Goal: Task Accomplishment & Management: Use online tool/utility

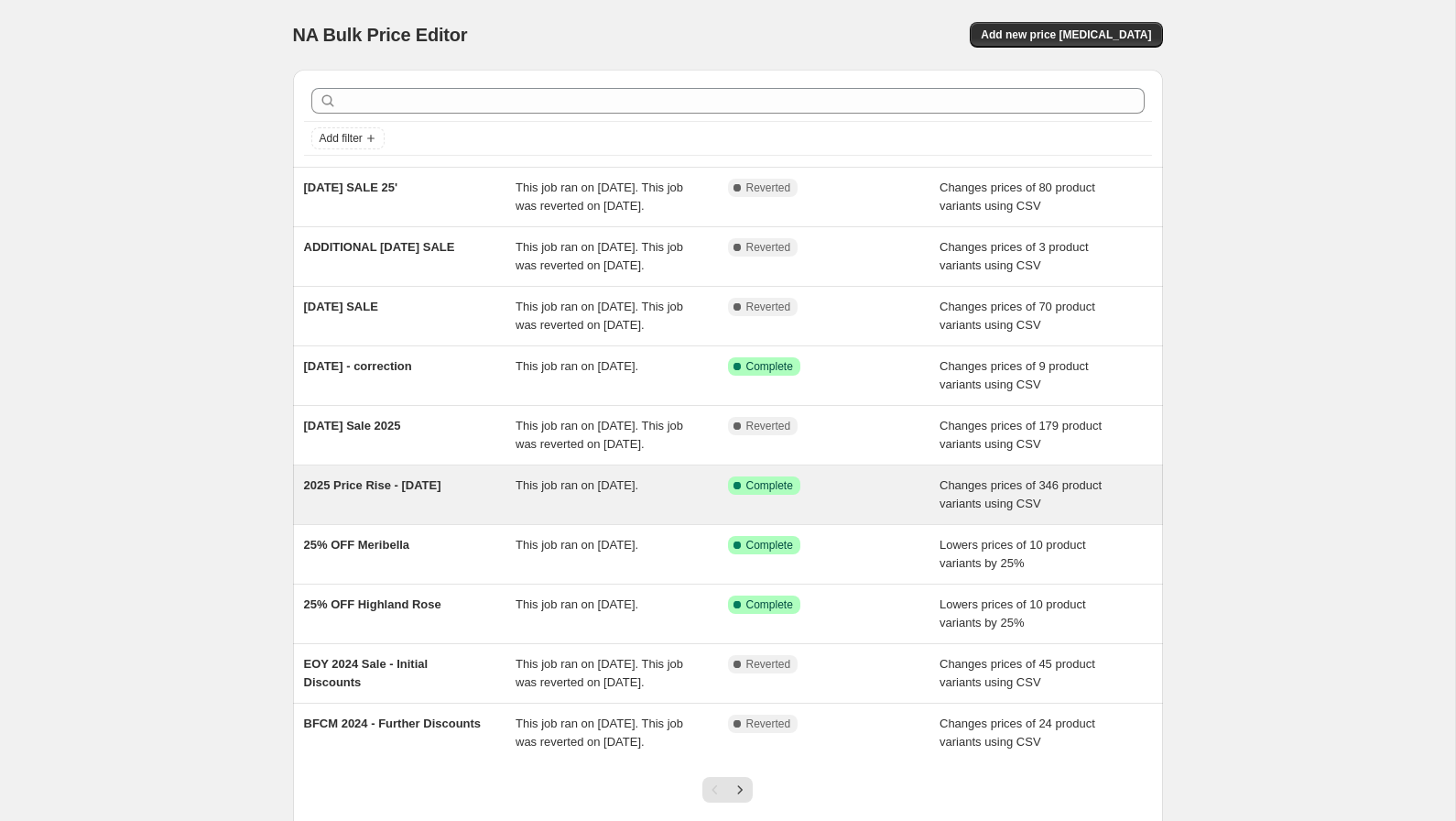
click at [379, 492] on span "2025 Price Rise - [DATE]" at bounding box center [372, 485] width 138 height 14
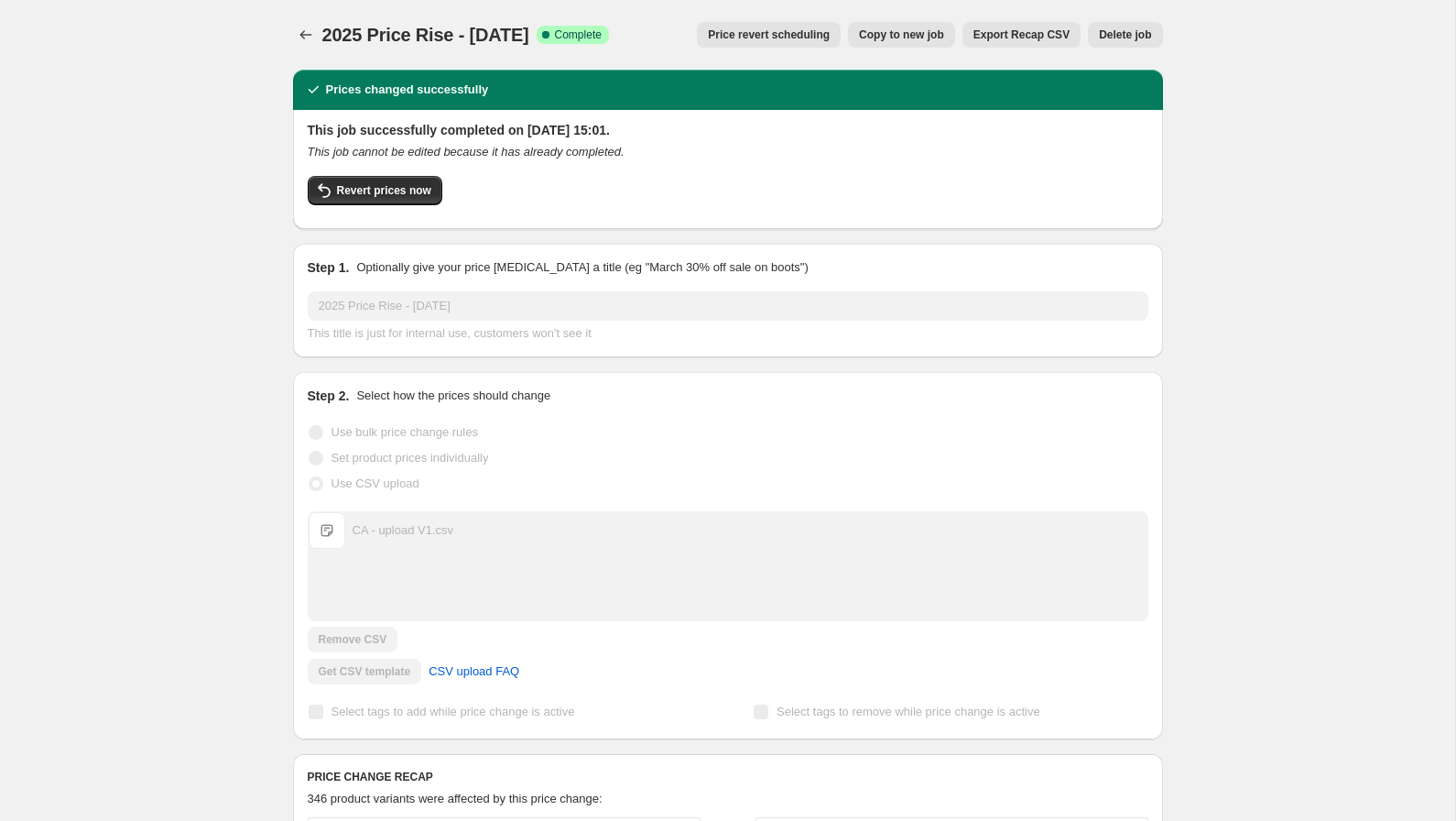
drag, startPoint x: 354, startPoint y: 42, endPoint x: 361, endPoint y: 54, distance: 13.9
click at [353, 46] on div "2025 Price Rise - 1 Feb 2025 Success Complete Complete" at bounding box center [465, 35] width 286 height 26
click at [381, 48] on div "2025 Price Rise - 1 Feb 2025. This page is ready 2025 Price Rise - 1 Feb 2025 S…" at bounding box center [728, 34] width 870 height 69
drag, startPoint x: 323, startPoint y: 32, endPoint x: 562, endPoint y: 36, distance: 239.0
click at [529, 36] on span "2025 Price Rise - [DATE]" at bounding box center [426, 35] width 207 height 20
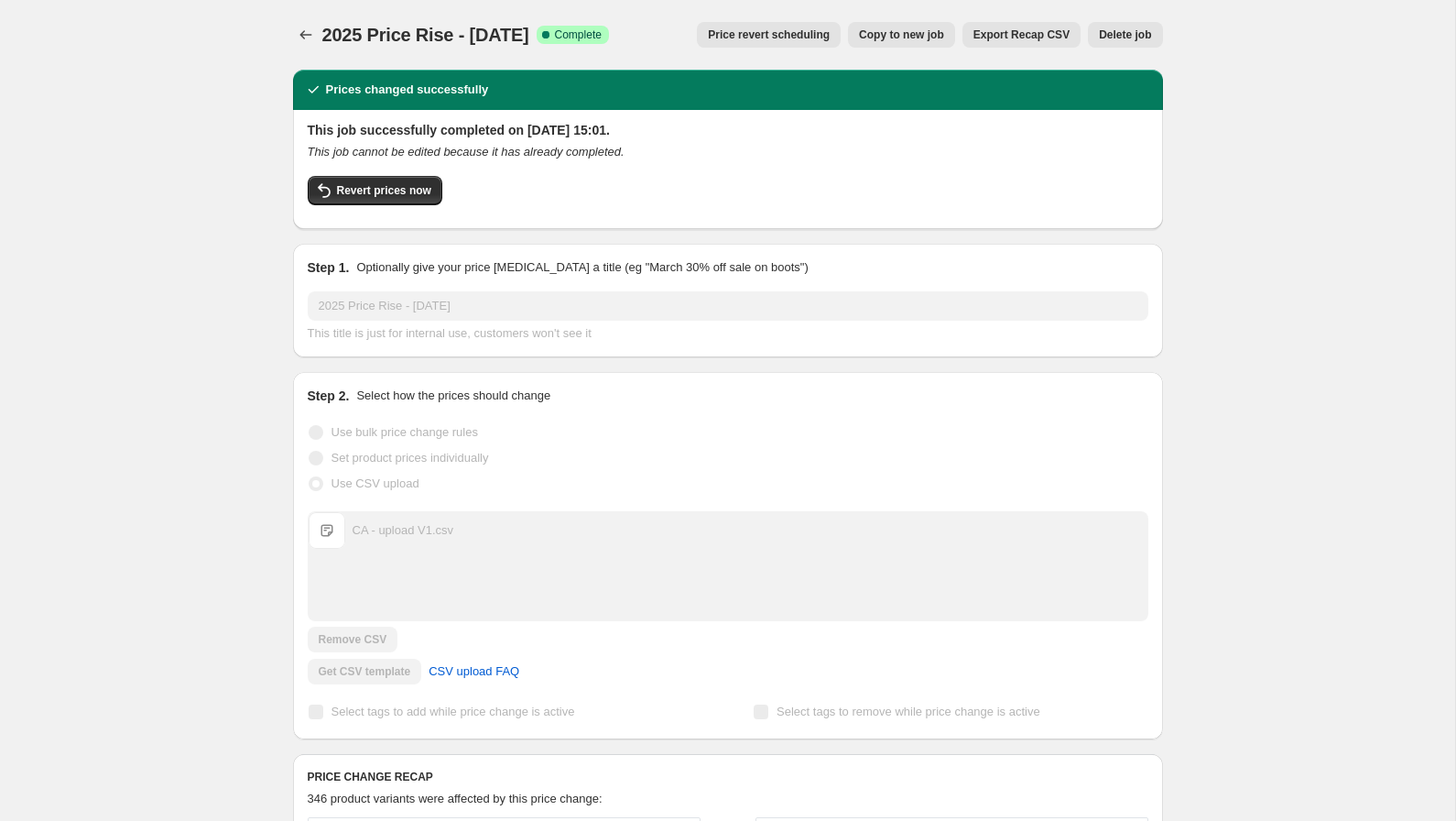
copy span "2025 Price Rise - [DATE]"
click at [304, 39] on icon "Price change jobs" at bounding box center [306, 35] width 18 height 18
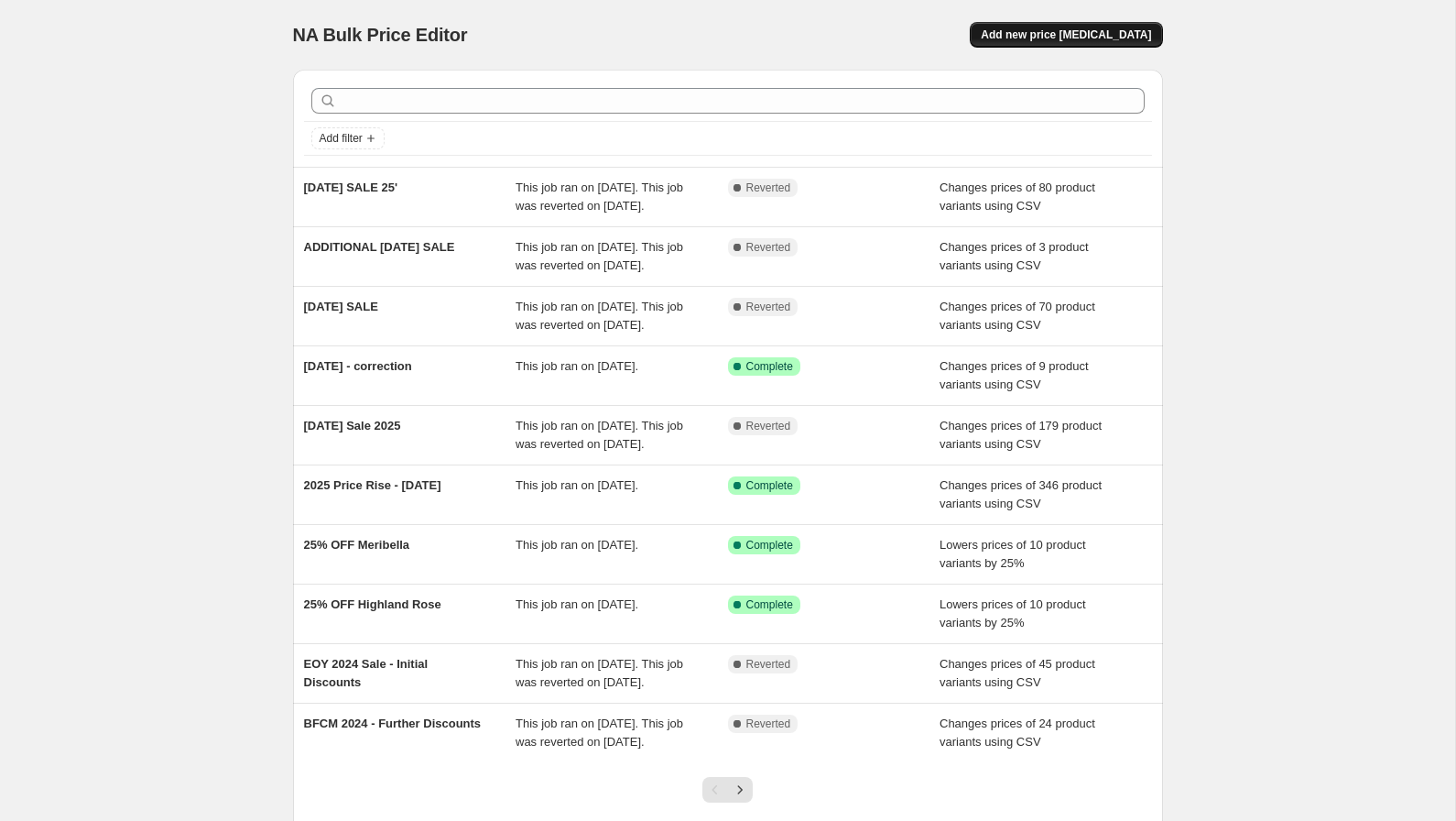
click at [1062, 41] on span "Add new price [MEDICAL_DATA]" at bounding box center [1065, 35] width 170 height 15
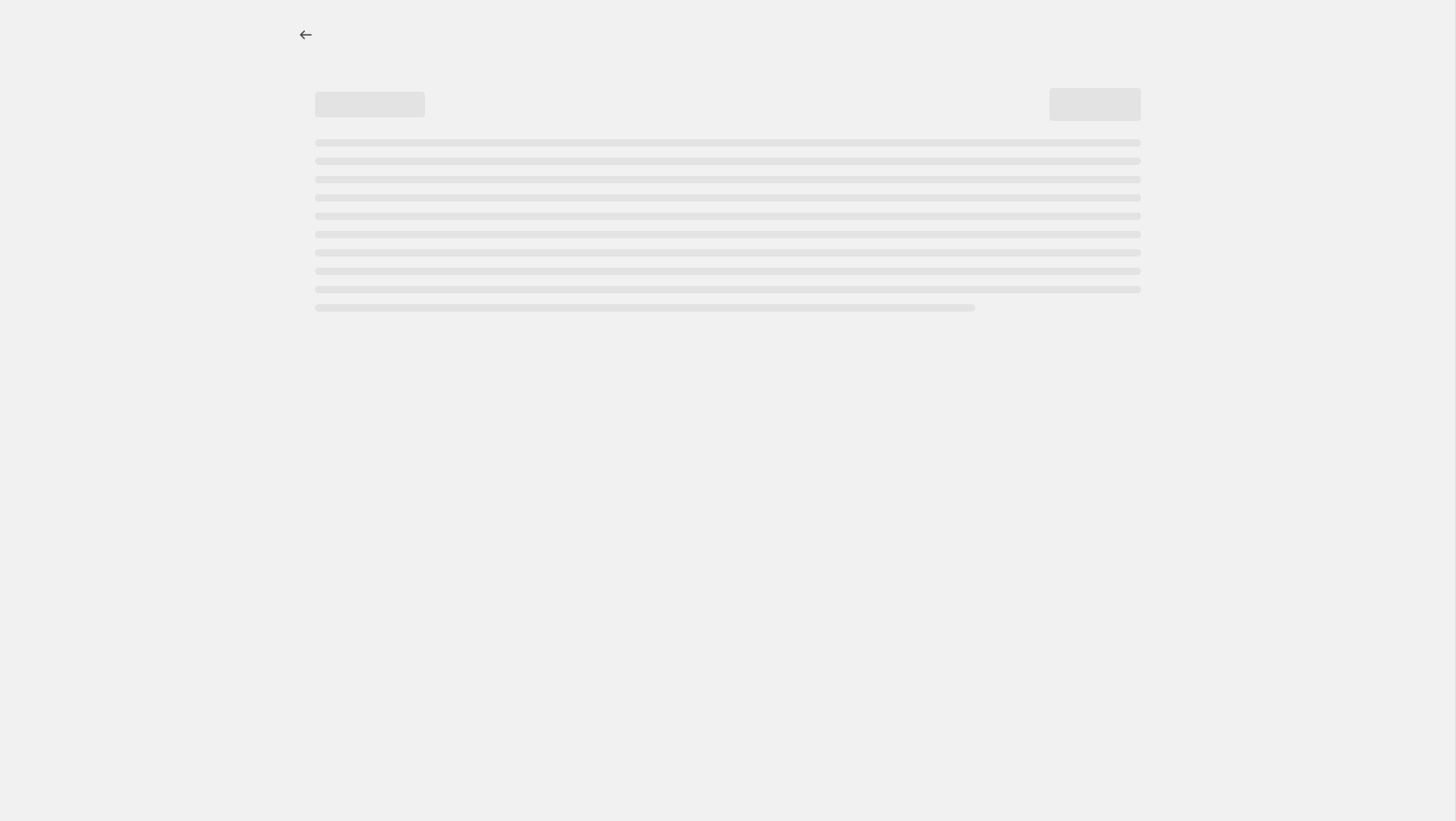
select select "percentage"
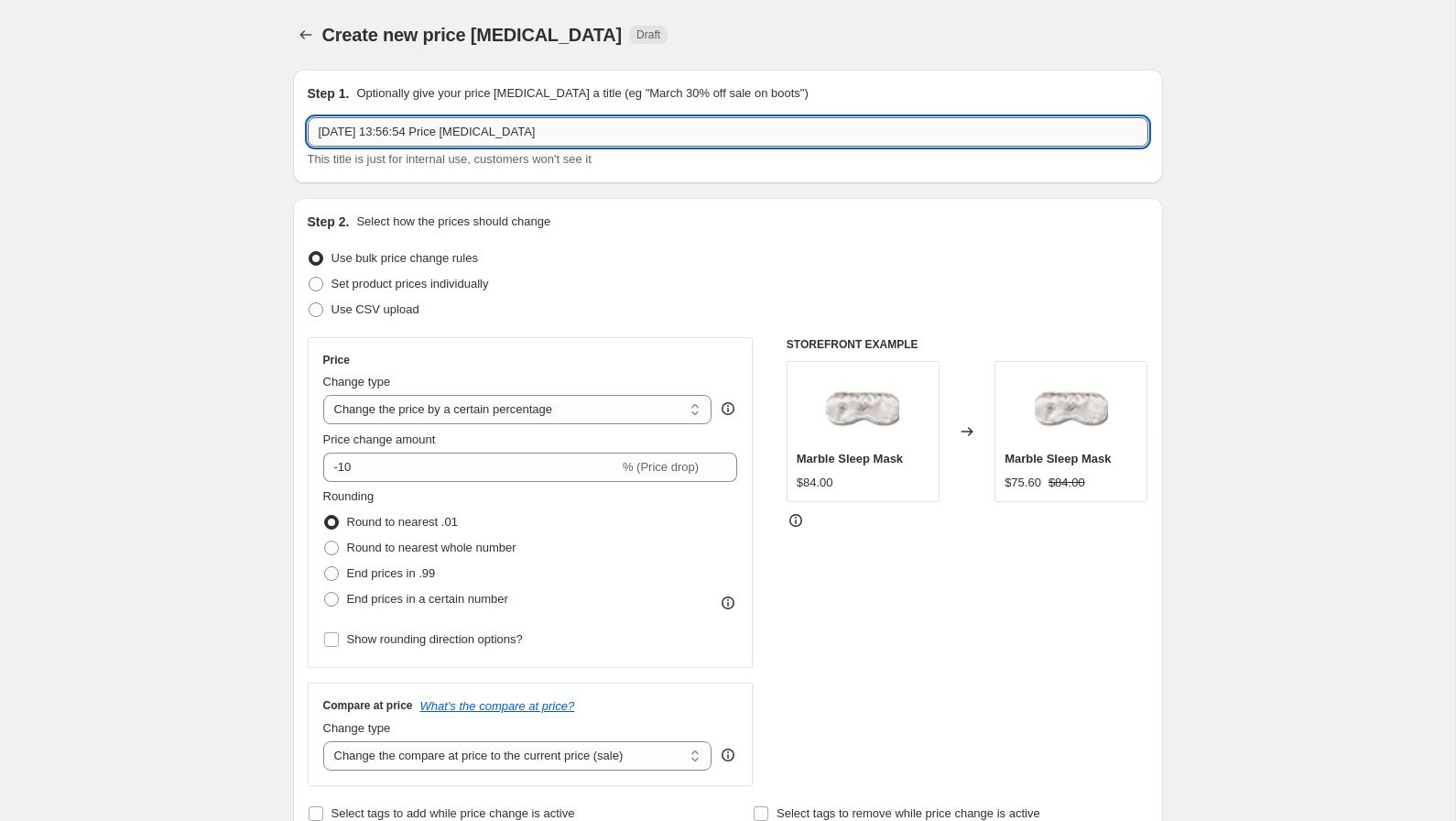
click at [421, 134] on input "10 Sept 2025, 13:56:54 Price change job" at bounding box center [728, 132] width 841 height 30
paste input "2025 Price Rise - [DATE]"
type input "2025 Price Rise - [DATE]"
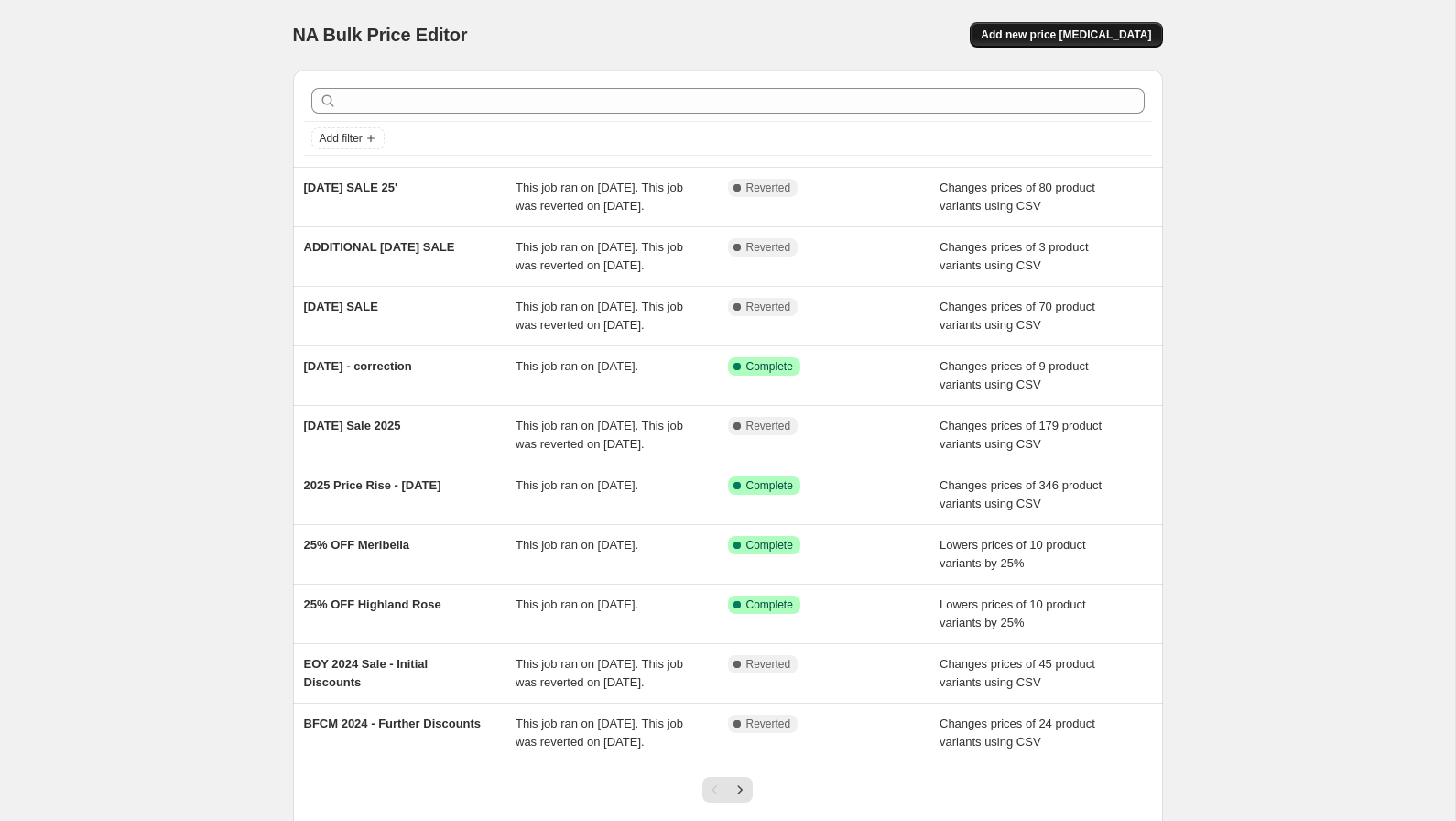
click at [1092, 35] on span "Add new price [MEDICAL_DATA]" at bounding box center [1065, 35] width 170 height 15
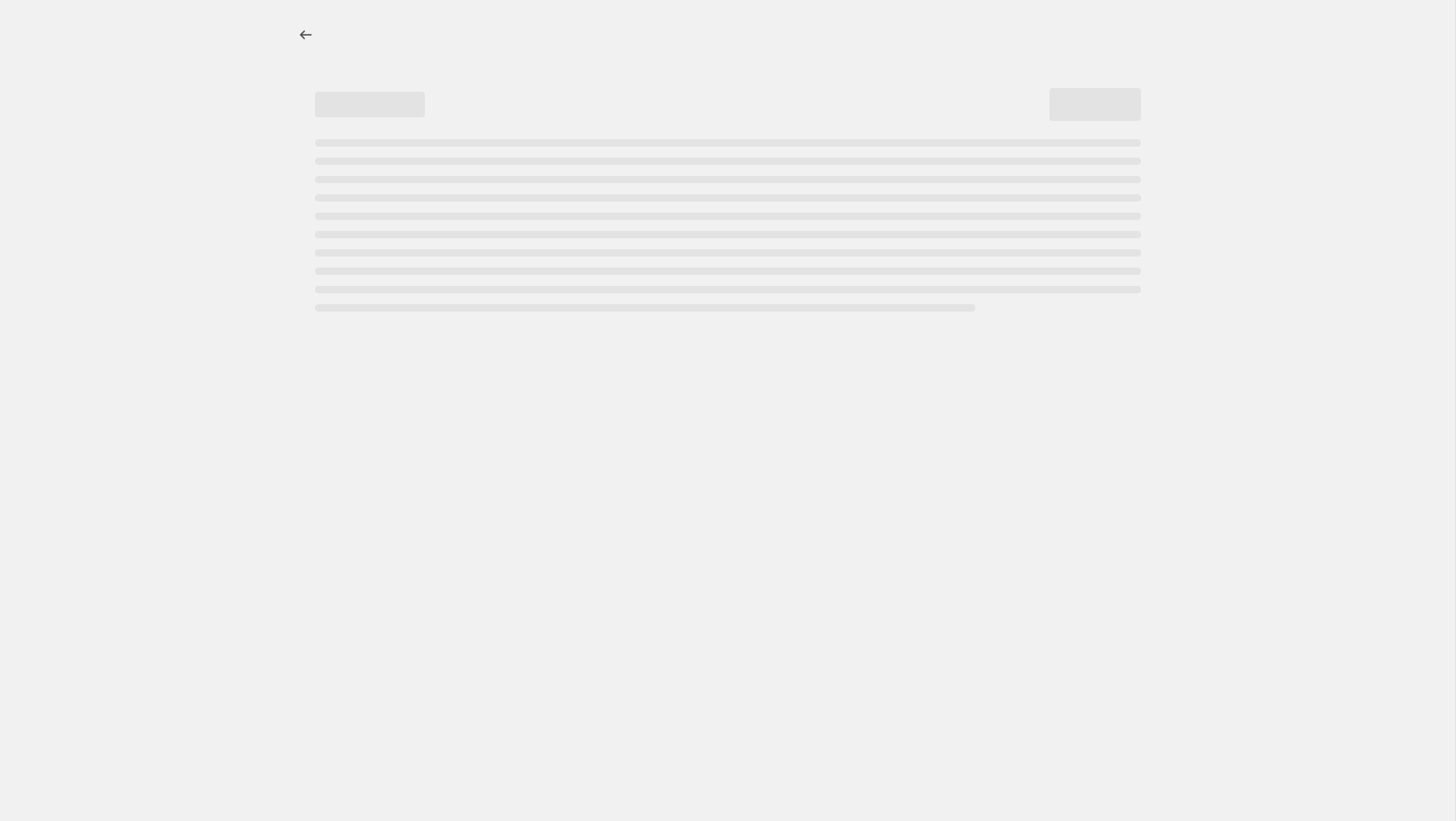
select select "percentage"
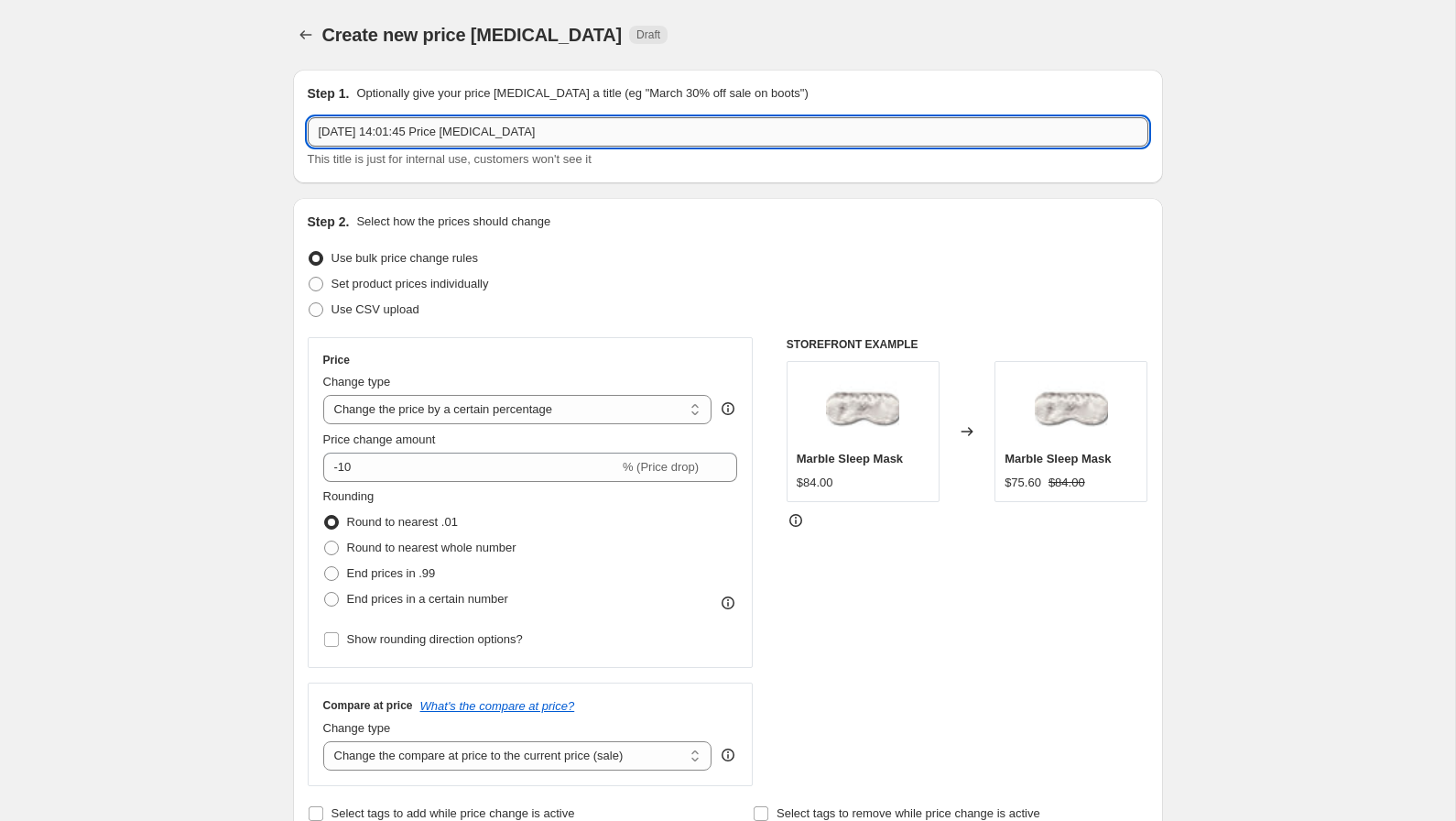
click at [511, 133] on input "[DATE] 14:01:45 Price [MEDICAL_DATA]" at bounding box center [728, 132] width 841 height 30
paste input "2025 Price Rise - [DATE]"
click at [422, 128] on input "2025 Price Rise - [DATE]" at bounding box center [728, 132] width 841 height 30
click at [446, 134] on input "2025 Price Rise - [DATE]" at bounding box center [728, 132] width 841 height 30
click at [498, 133] on input "2025 Price Rise - [DATE]" at bounding box center [728, 132] width 841 height 30
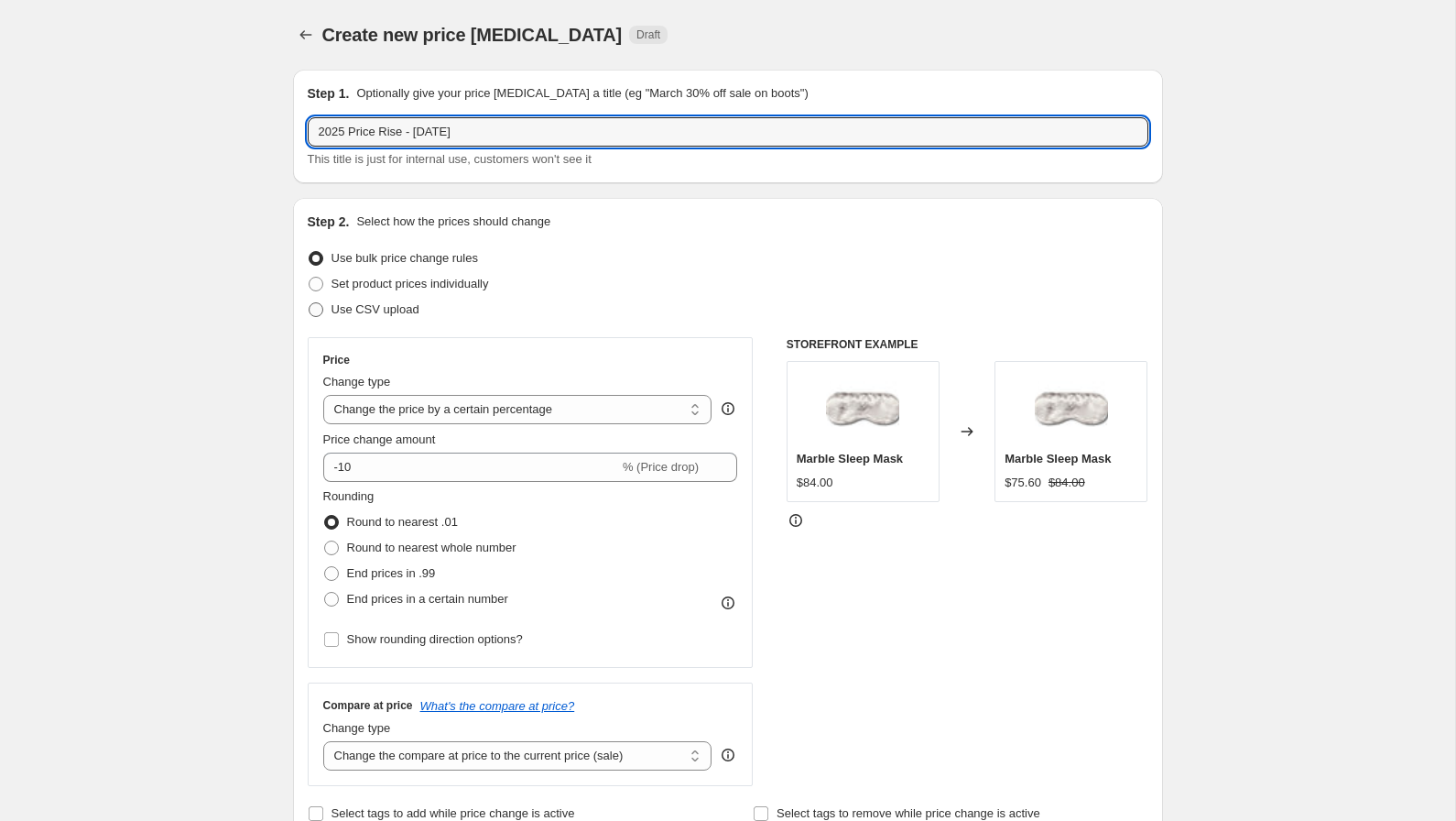
type input "2025 Price Rise - [DATE]"
click at [319, 311] on span at bounding box center [316, 309] width 15 height 15
click at [309, 303] on input "Use CSV upload" at bounding box center [308, 302] width 1 height 1
radio input "true"
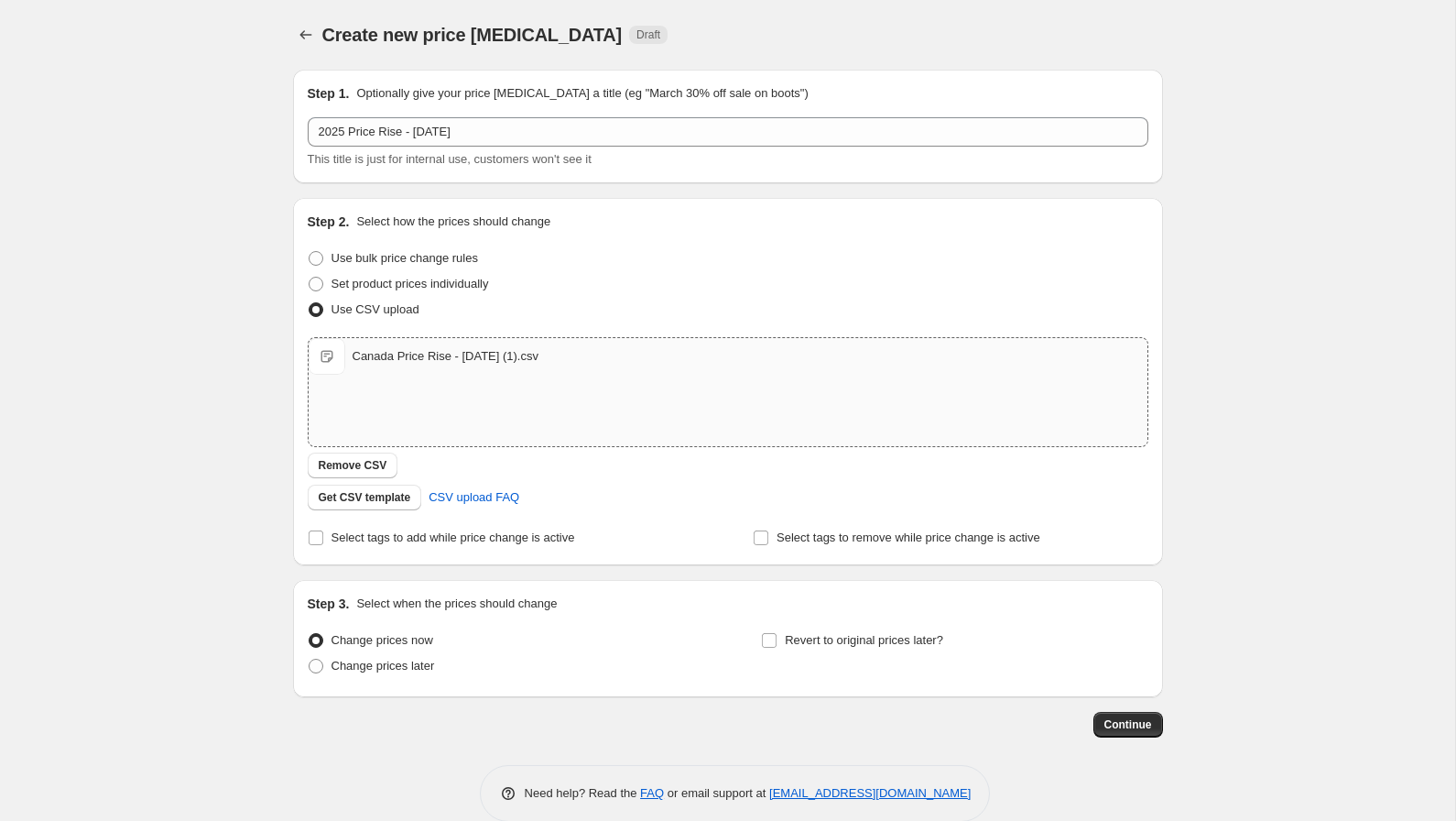
click at [674, 431] on div "Canada Price Rise - [DATE] (1).csv Canada Price Rise - [DATE] (1).csv" at bounding box center [728, 392] width 839 height 108
click at [378, 470] on span "Remove CSV" at bounding box center [353, 465] width 68 height 15
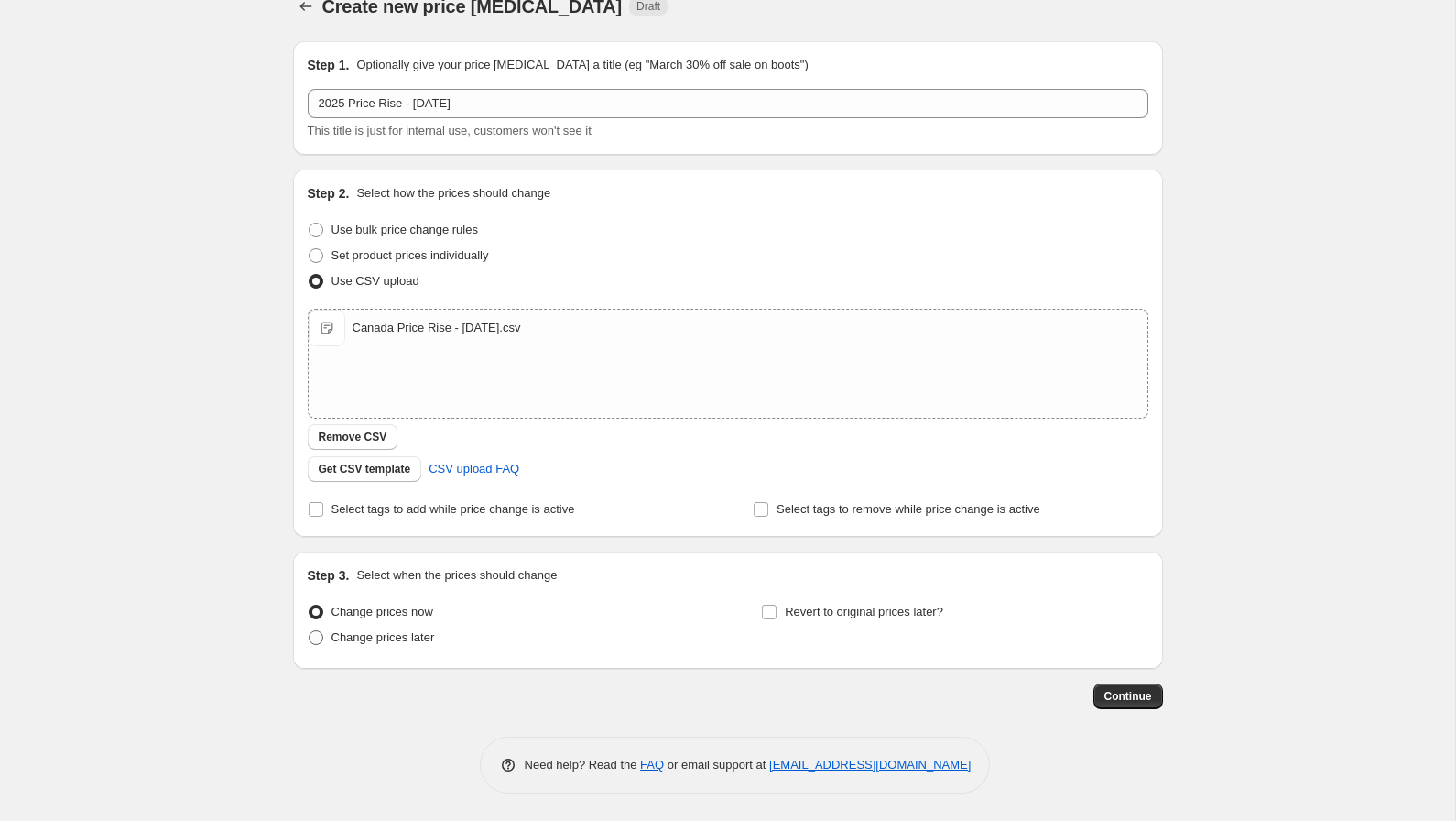
click at [316, 642] on span at bounding box center [316, 637] width 15 height 15
click at [309, 631] on input "Change prices later" at bounding box center [308, 630] width 1 height 1
radio input "true"
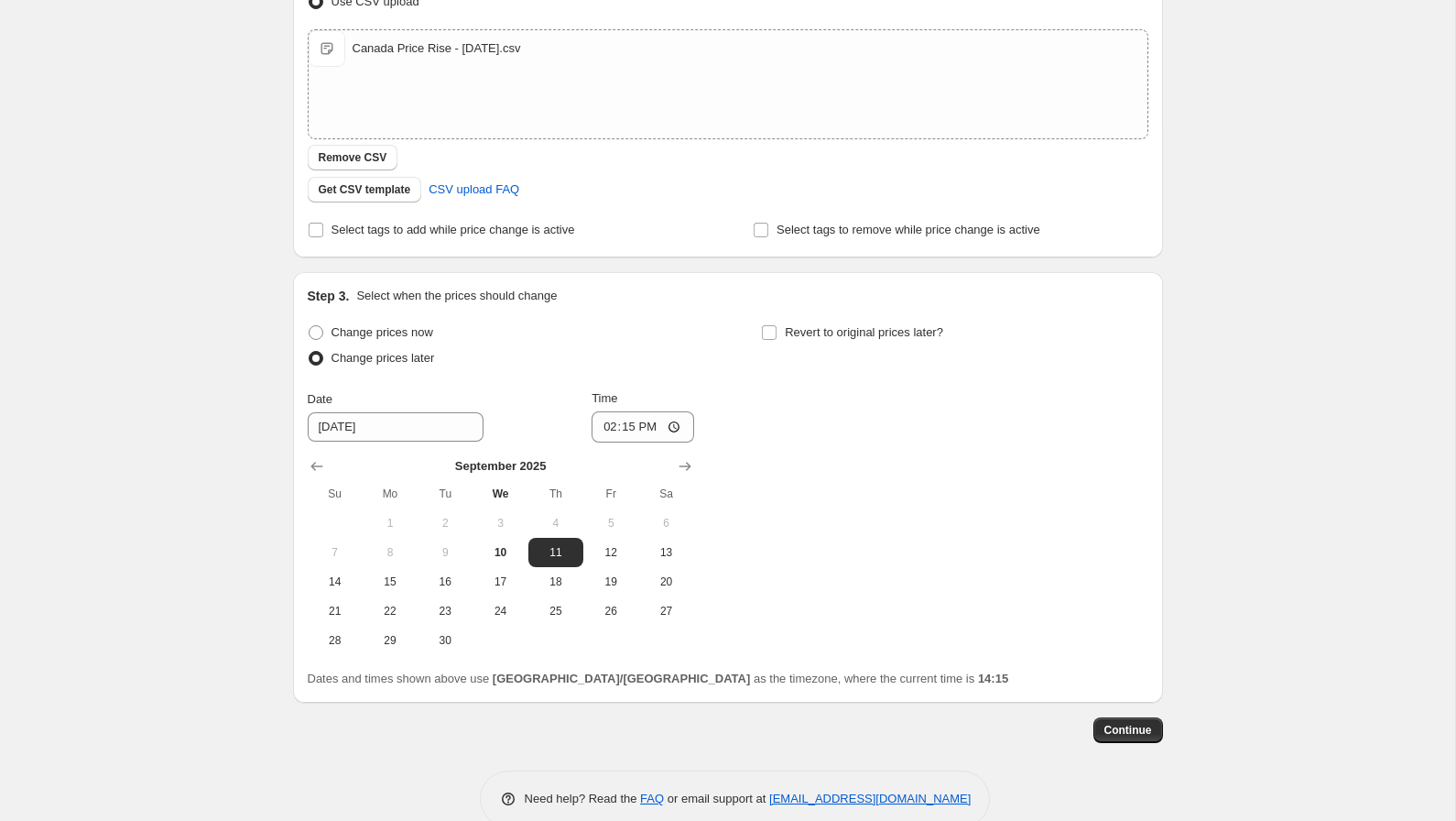
scroll to position [319, 0]
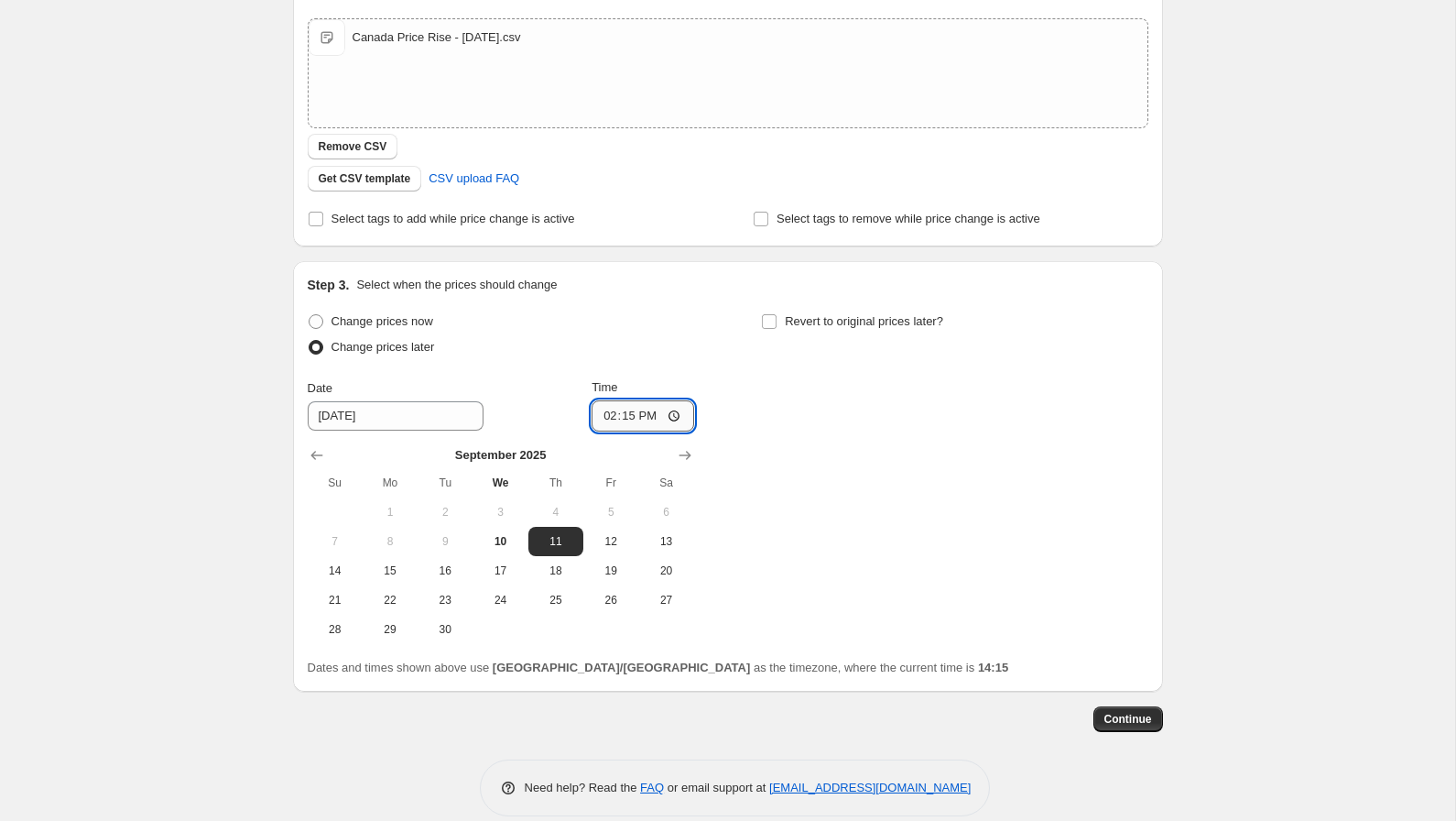
click at [611, 418] on input "14:15" at bounding box center [643, 416] width 102 height 31
click at [632, 417] on input "14:15" at bounding box center [643, 416] width 102 height 31
click at [686, 461] on icon "Show next month, October 2025" at bounding box center [685, 455] width 18 height 18
click at [499, 512] on span "1" at bounding box center [500, 513] width 41 height 15
type input "[DATE]"
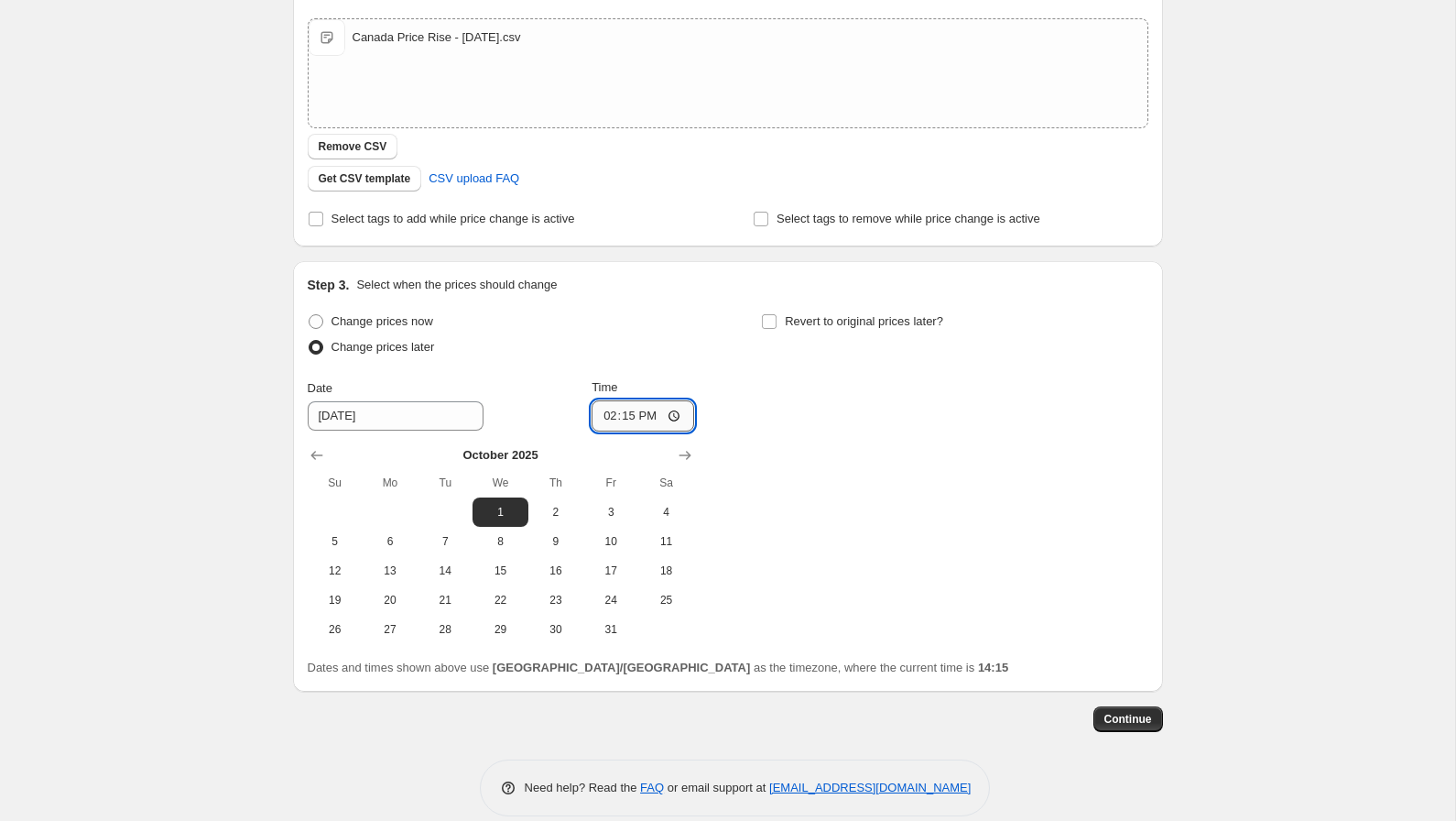
click at [627, 417] on input "14:15" at bounding box center [643, 416] width 102 height 31
type input "14:00"
click at [797, 449] on div "Change prices now Change prices later Date [DATE] Time 14:00 [DATE] Su Mo Tu We…" at bounding box center [728, 476] width 841 height 335
click at [1132, 723] on span "Continue" at bounding box center [1128, 719] width 48 height 15
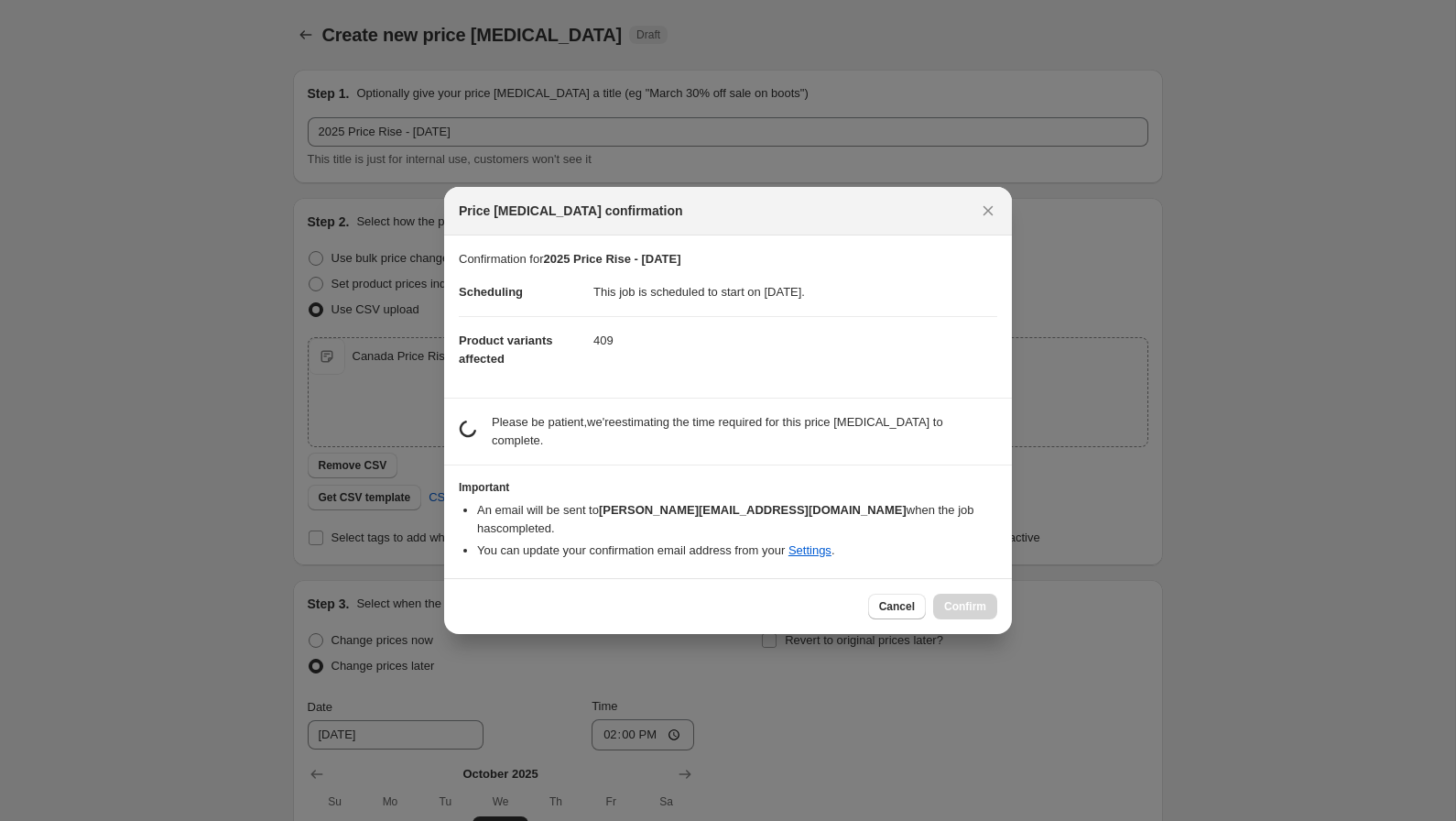
scroll to position [0, 0]
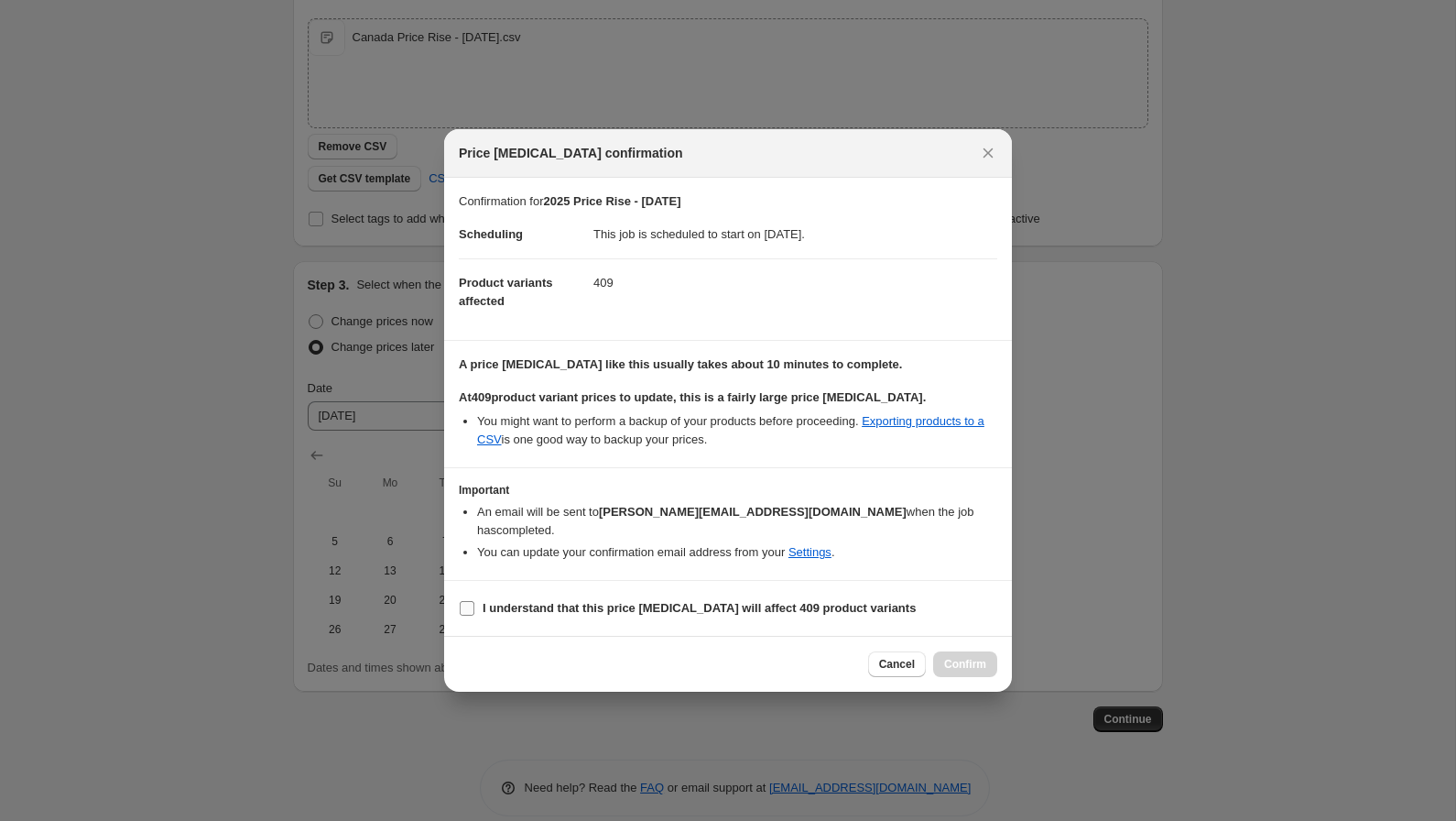
click at [460, 601] on input "I understand that this price [MEDICAL_DATA] will affect 409 product variants" at bounding box center [467, 609] width 15 height 15
checkbox input "true"
click at [969, 657] on span "Confirm" at bounding box center [966, 664] width 42 height 15
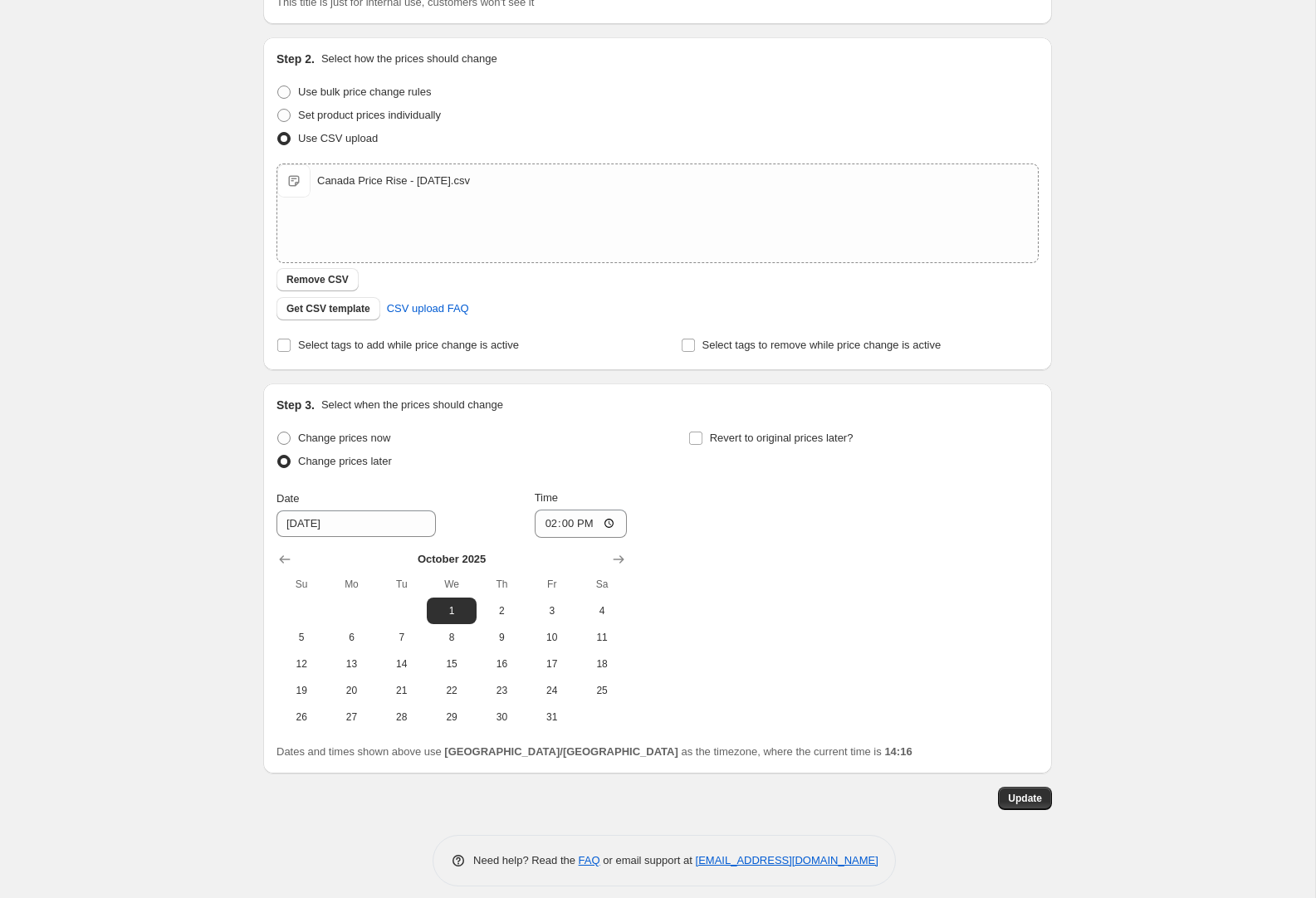
scroll to position [256, 0]
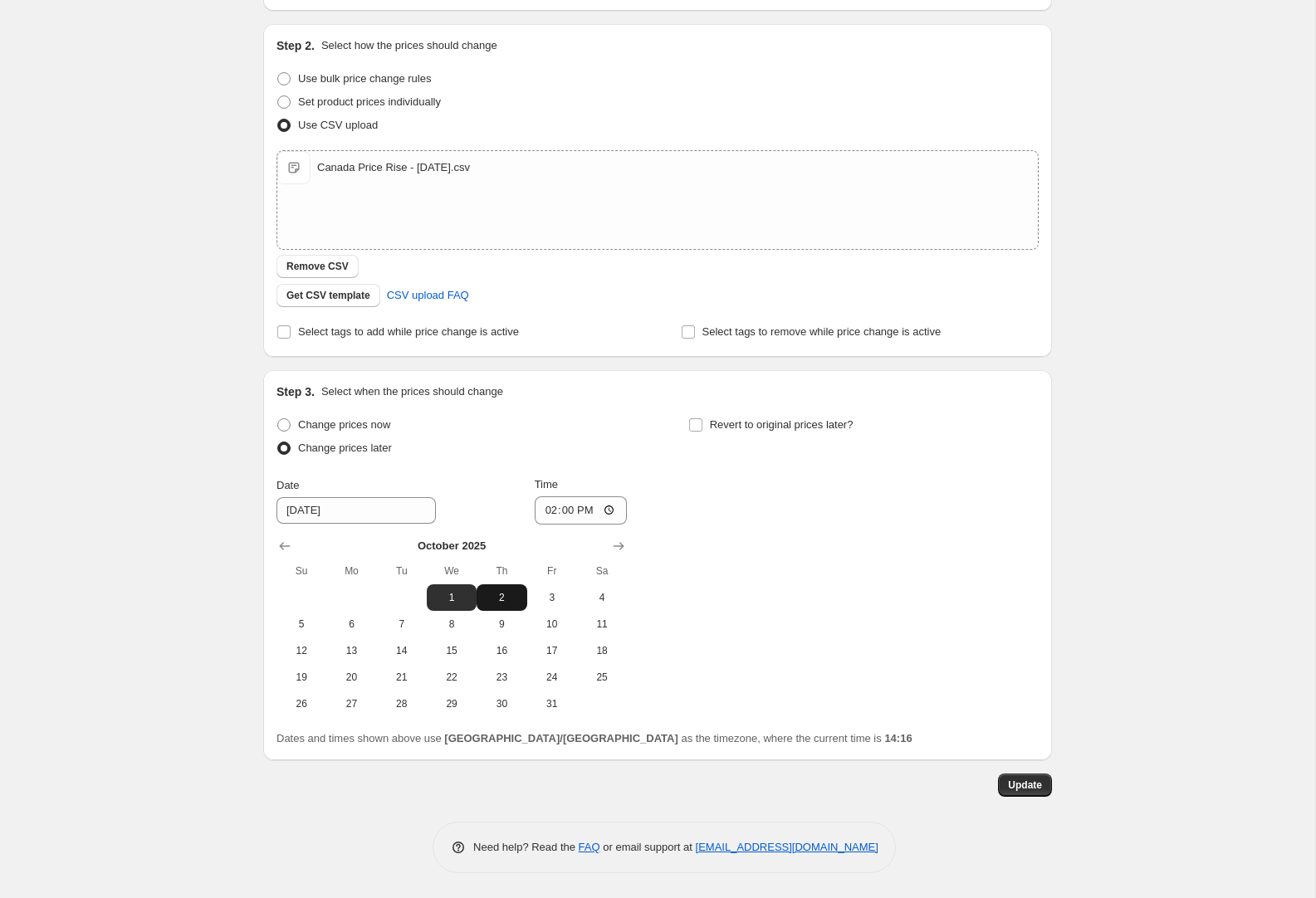
click at [502, 596] on span "2" at bounding box center [501, 598] width 37 height 13
click at [457, 598] on span "1" at bounding box center [452, 598] width 37 height 13
type input "[DATE]"
click at [1021, 790] on span "Update" at bounding box center [1025, 785] width 34 height 13
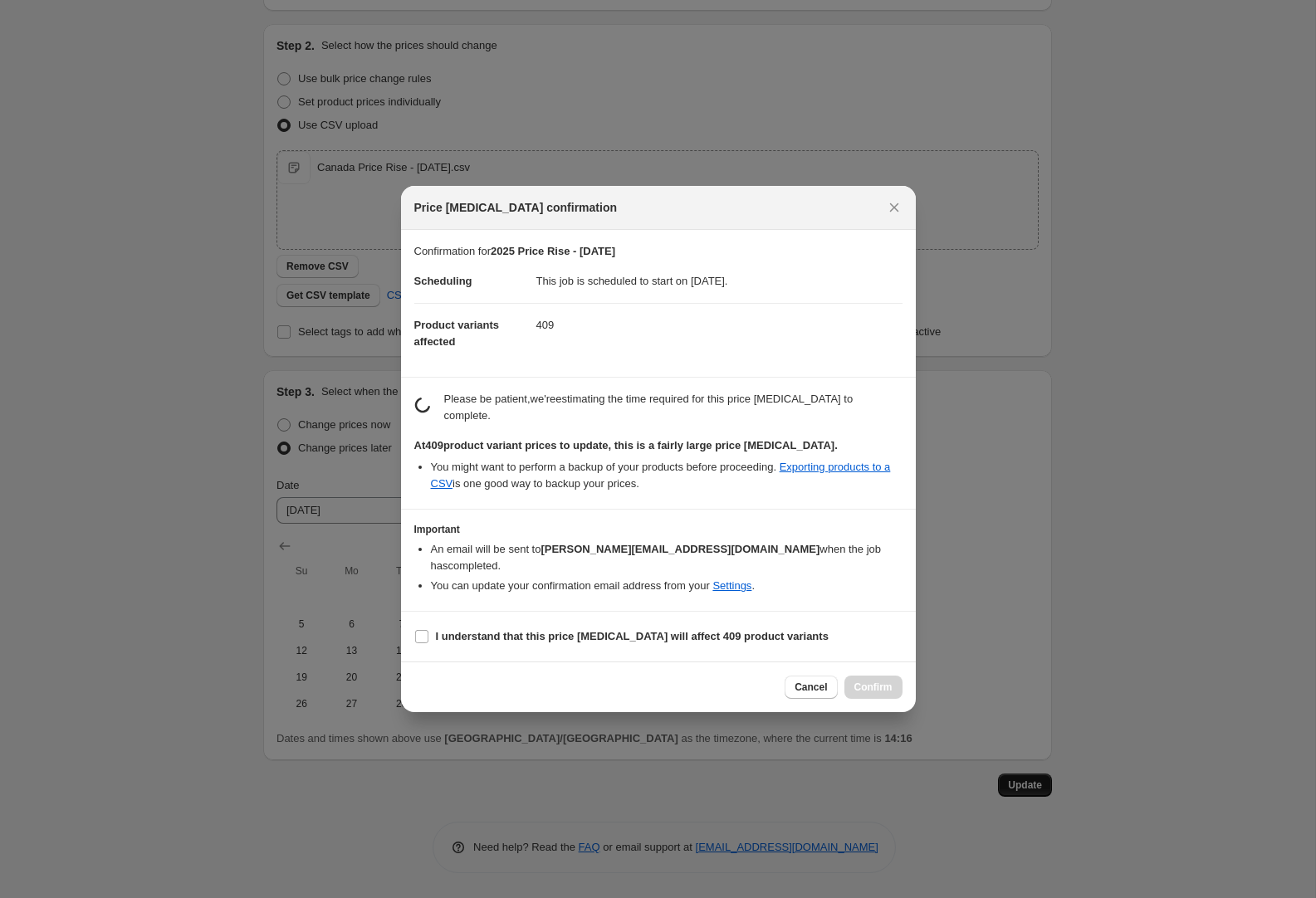
scroll to position [0, 0]
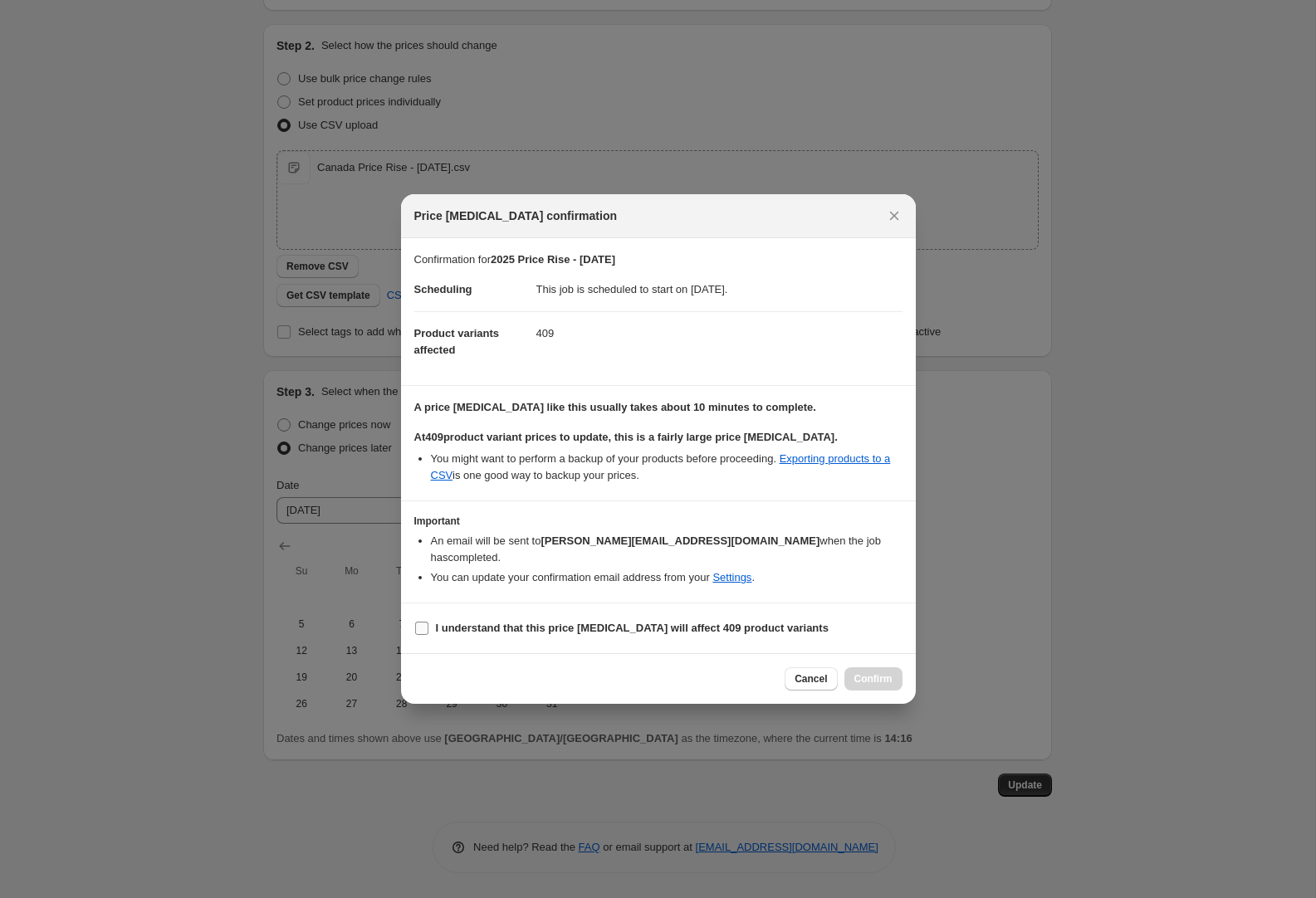
click at [426, 623] on input "I understand that this price [MEDICAL_DATA] will affect 409 product variants" at bounding box center [422, 629] width 13 height 13
checkbox input "true"
click at [886, 672] on span "Confirm" at bounding box center [874, 679] width 39 height 13
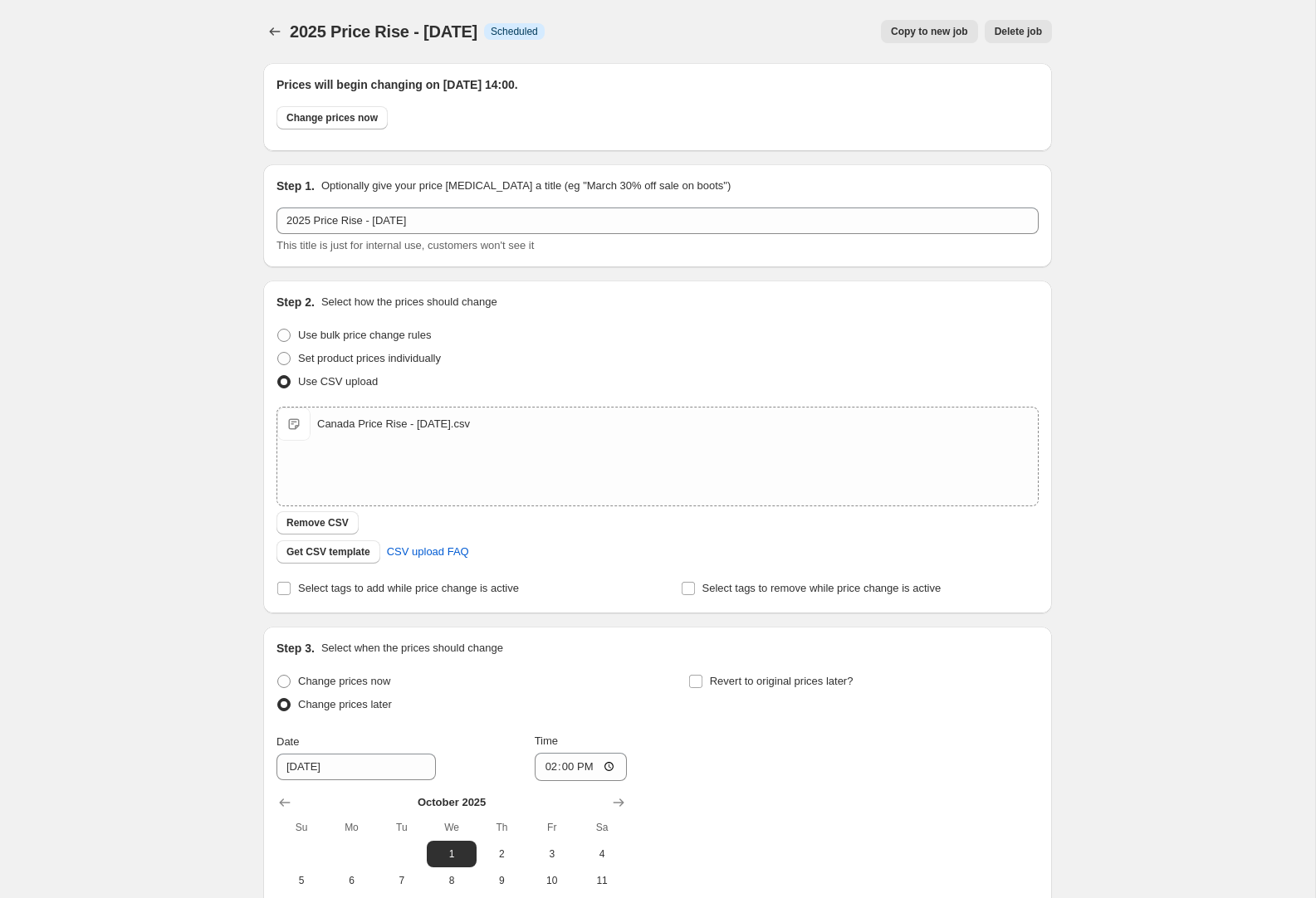
scroll to position [256, 0]
